Goal: Navigation & Orientation: Find specific page/section

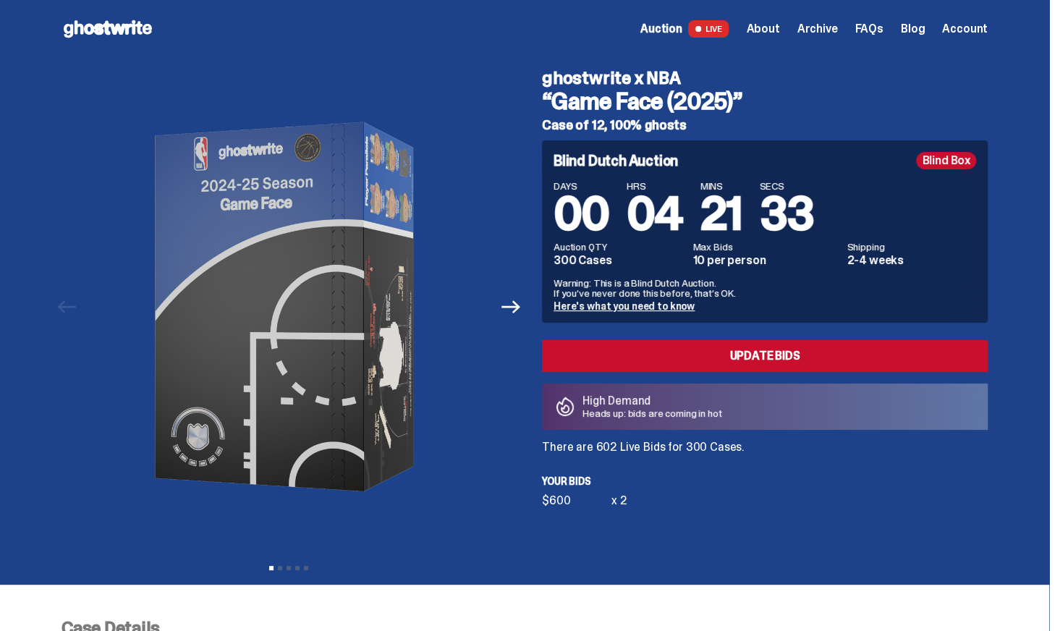
click at [979, 28] on span "Account" at bounding box center [965, 29] width 46 height 12
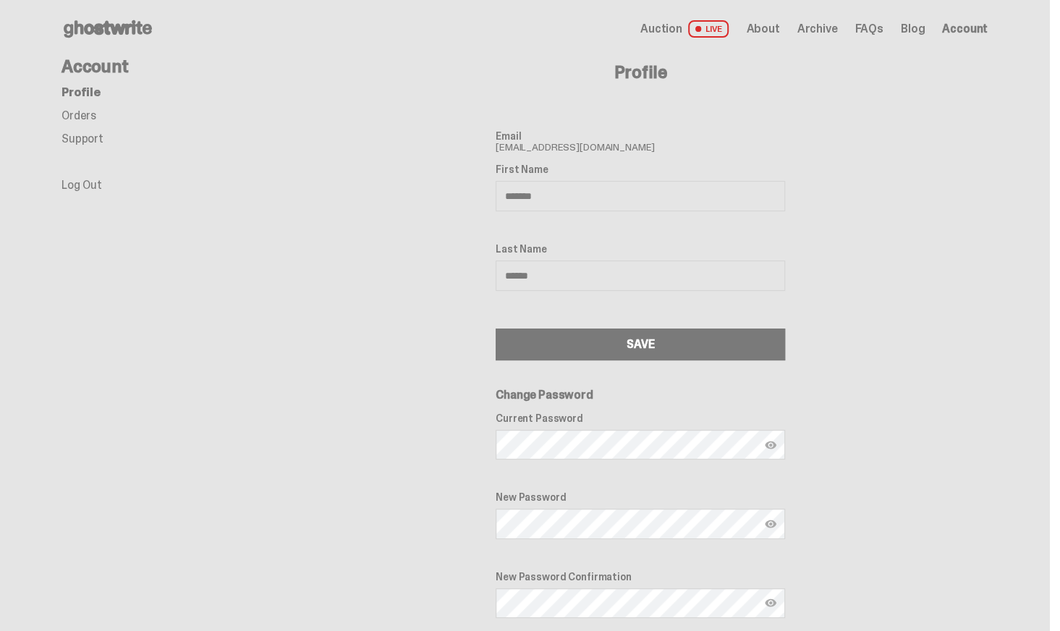
click at [82, 114] on link "Orders" at bounding box center [79, 115] width 35 height 15
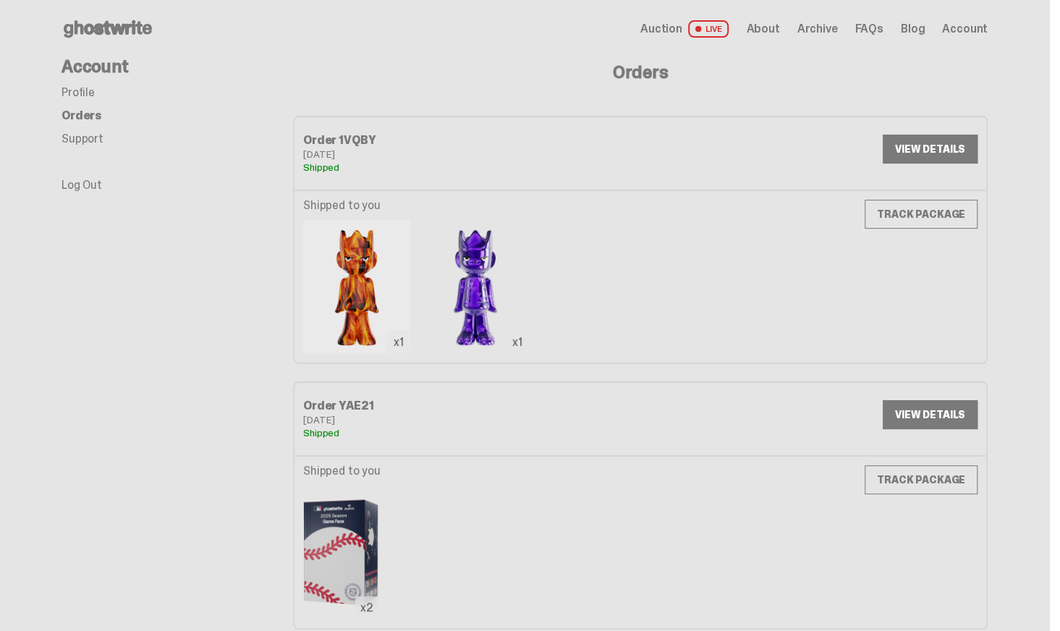
click at [103, 67] on h4 "Account" at bounding box center [178, 66] width 232 height 17
click at [683, 24] on span "Auction" at bounding box center [662, 29] width 42 height 12
